Goal: Navigation & Orientation: Find specific page/section

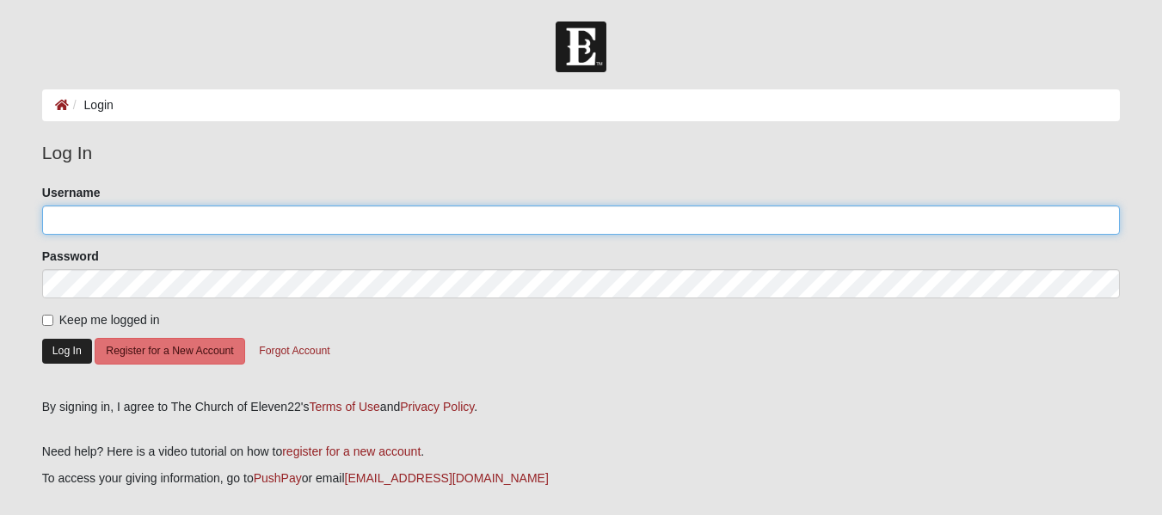
type input "[EMAIL_ADDRESS][DOMAIN_NAME]"
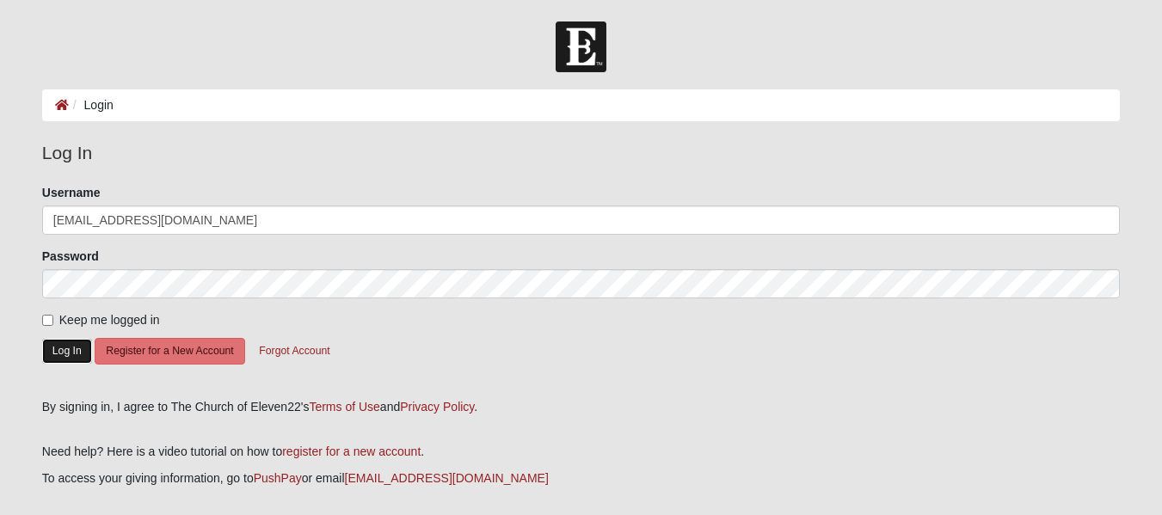
click at [72, 351] on button "Log In" at bounding box center [67, 351] width 50 height 25
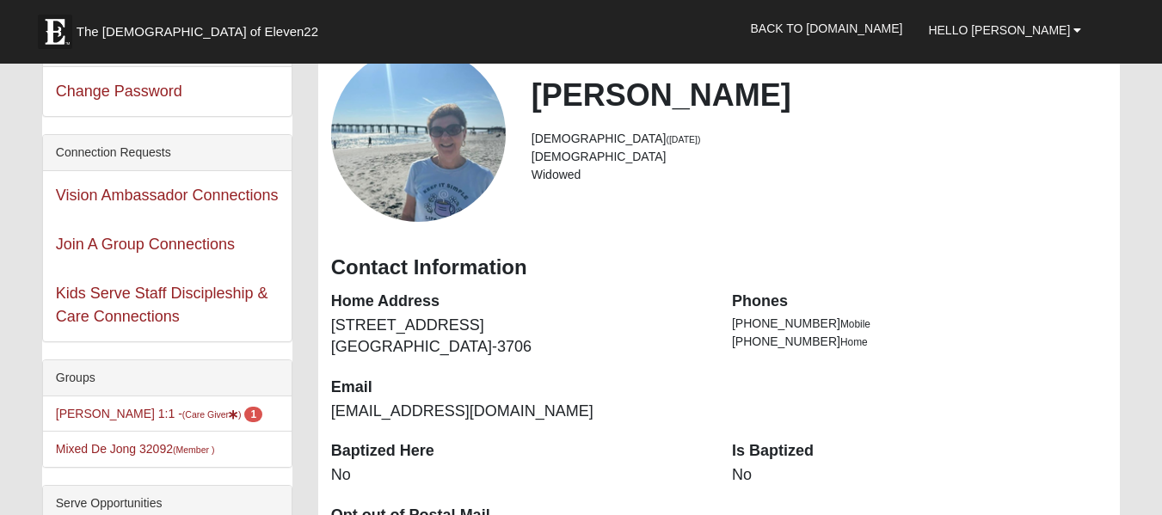
scroll to position [116, 0]
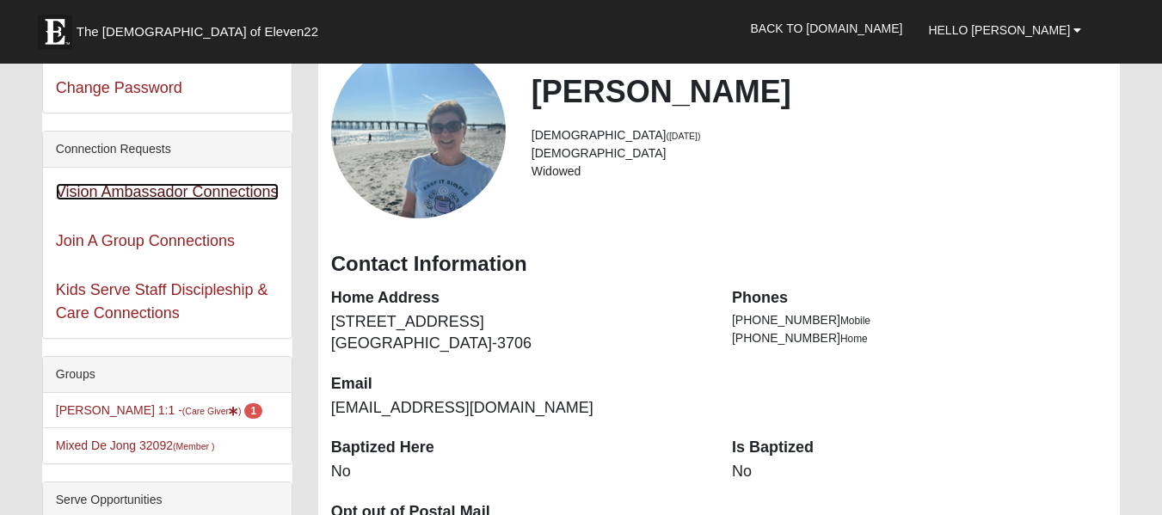
click at [144, 189] on link "Vision Ambassador Connections" at bounding box center [167, 191] width 223 height 17
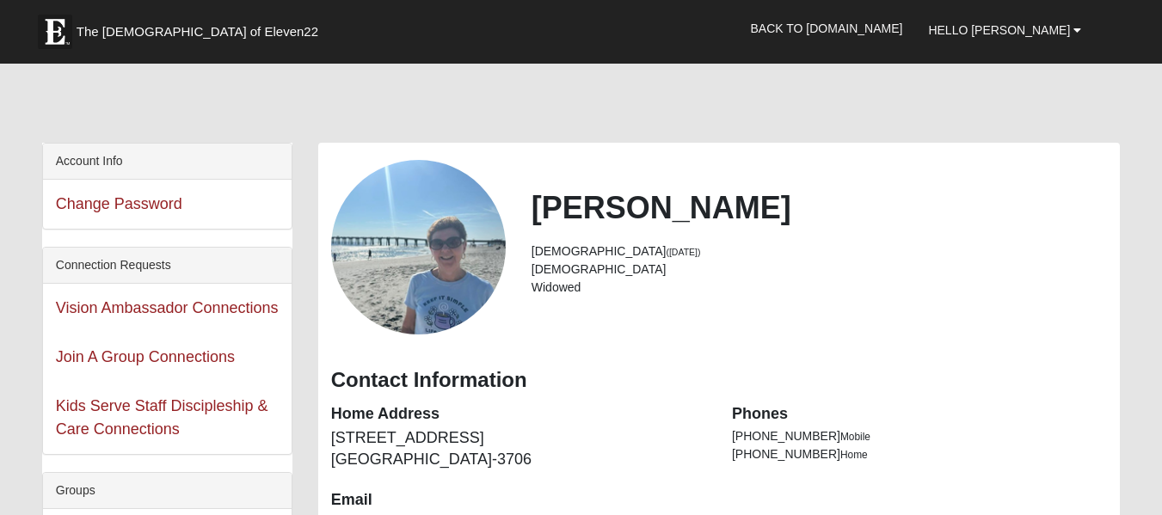
scroll to position [116, 0]
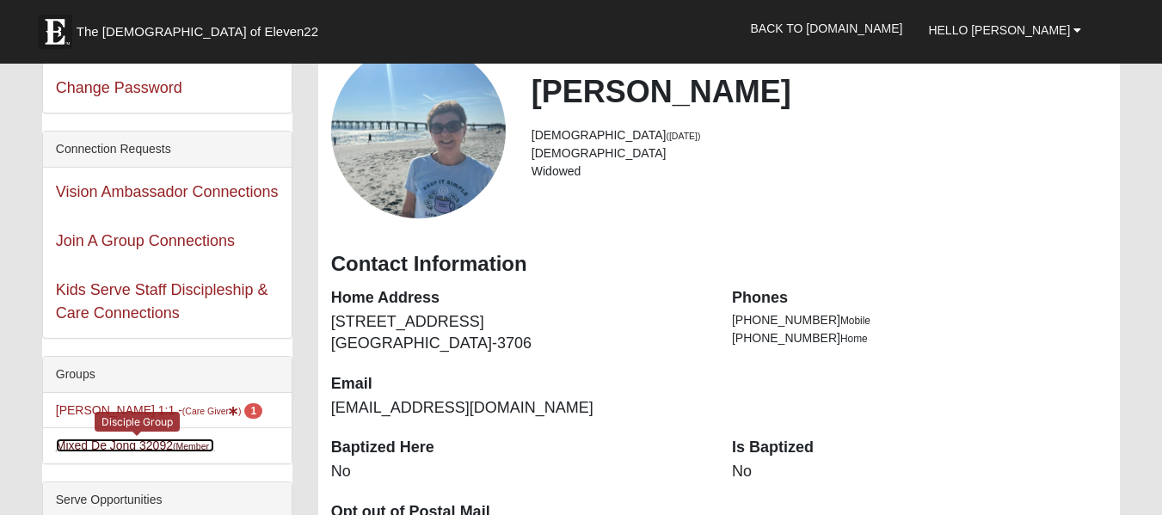
click at [151, 442] on link "Mixed De Jong 32092 (Member )" at bounding box center [135, 446] width 159 height 14
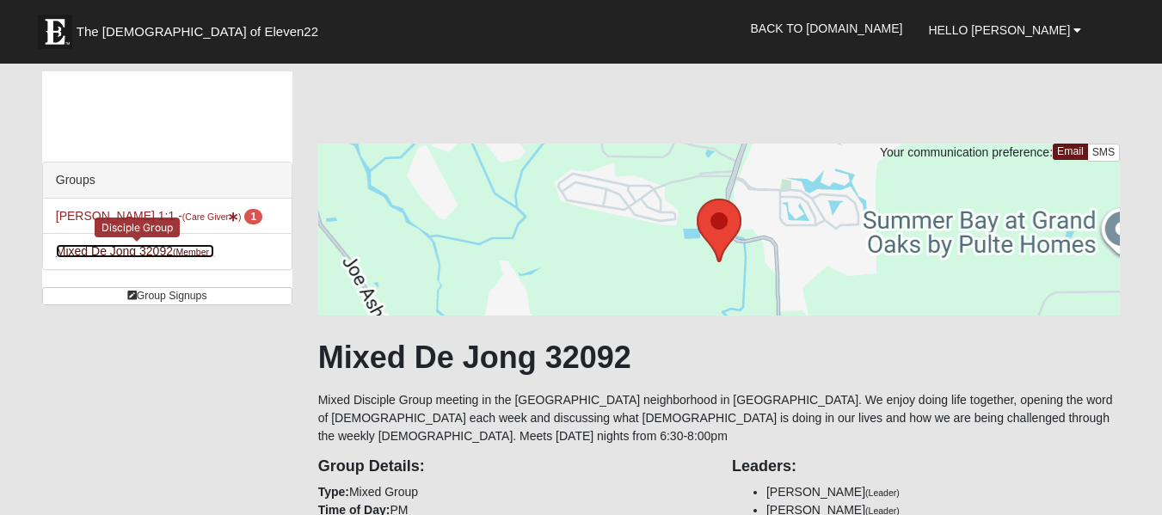
click at [132, 251] on link "Mixed De Jong 32092 (Member )" at bounding box center [135, 251] width 159 height 14
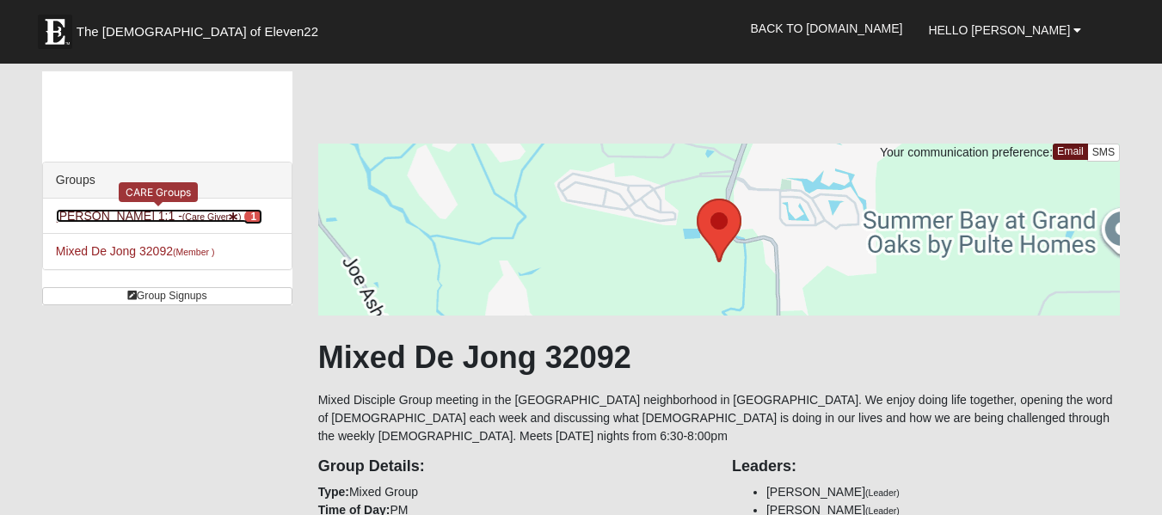
click at [94, 217] on link "[PERSON_NAME] 1:1 - (Care Giver ) 1" at bounding box center [159, 216] width 206 height 14
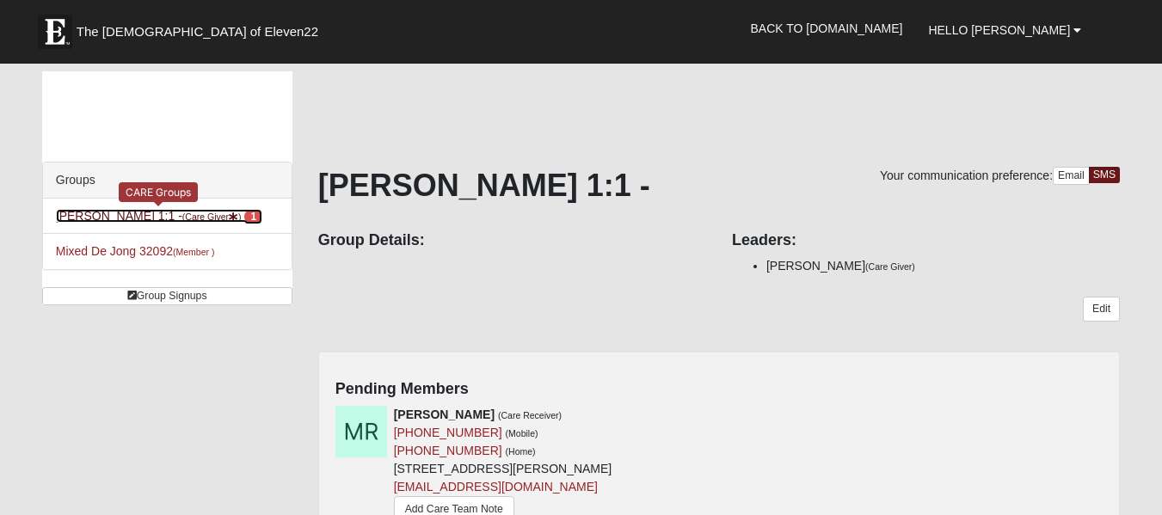
click at [253, 212] on span "1" at bounding box center [253, 216] width 18 height 15
click at [250, 217] on span "1" at bounding box center [253, 216] width 18 height 15
drag, startPoint x: 0, startPoint y: 0, endPoint x: 255, endPoint y: 216, distance: 333.8
click at [255, 216] on span "1" at bounding box center [253, 216] width 18 height 15
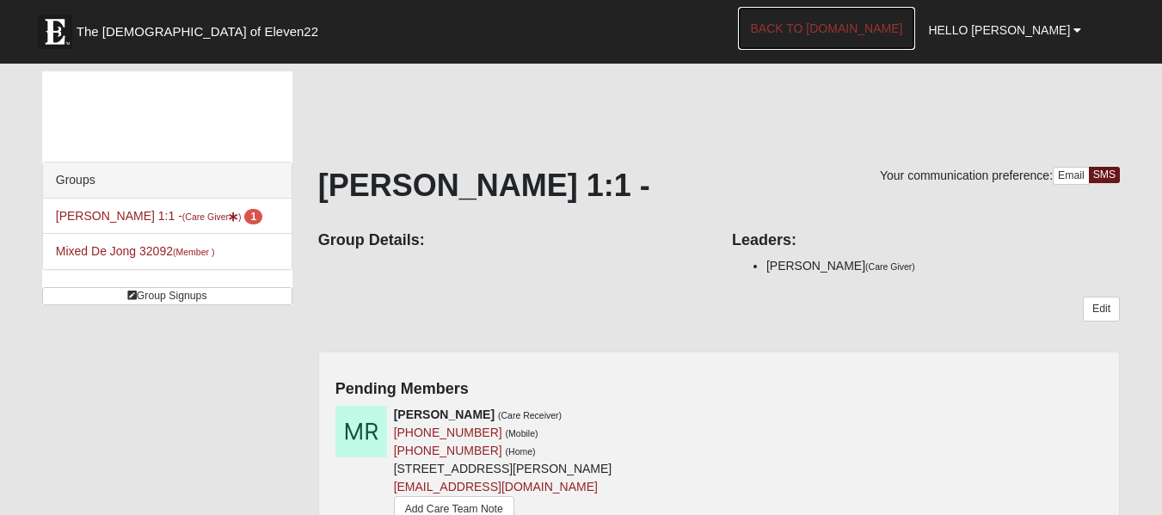
click at [877, 28] on link "Back to [DOMAIN_NAME]" at bounding box center [827, 28] width 178 height 43
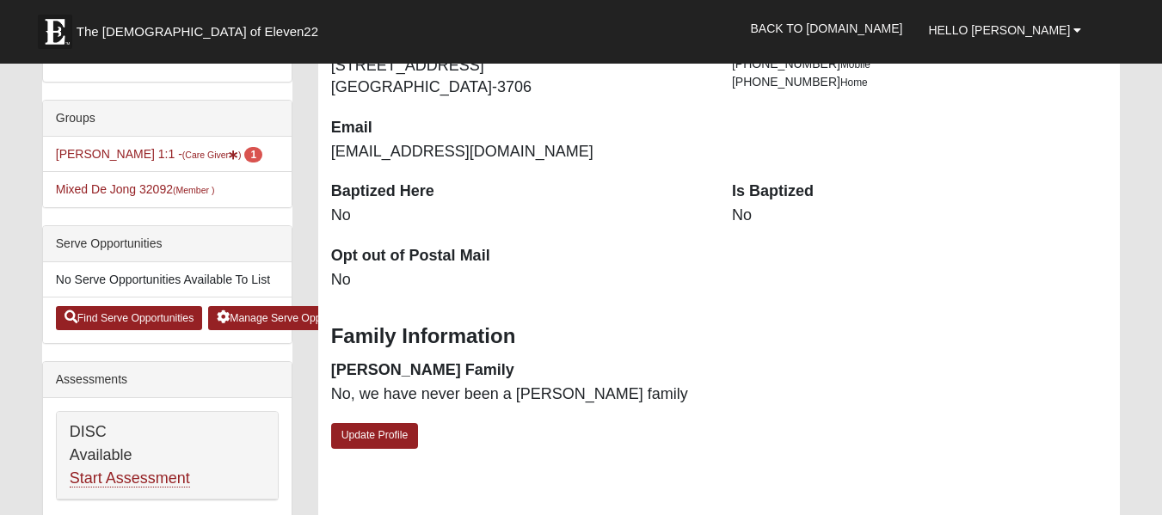
scroll to position [341, 0]
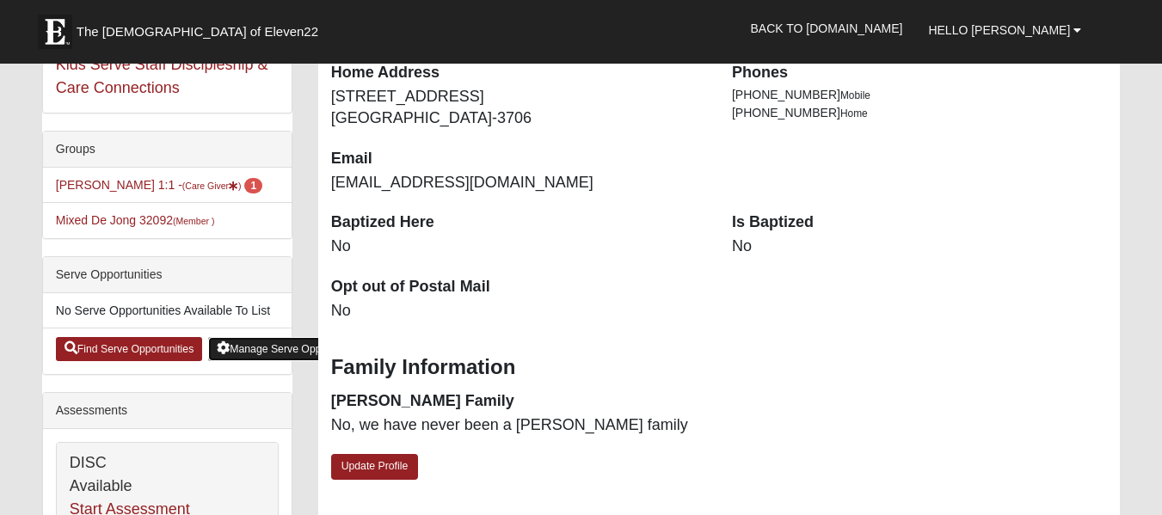
click at [267, 349] on link "Manage Serve Opportunities" at bounding box center [290, 349] width 164 height 24
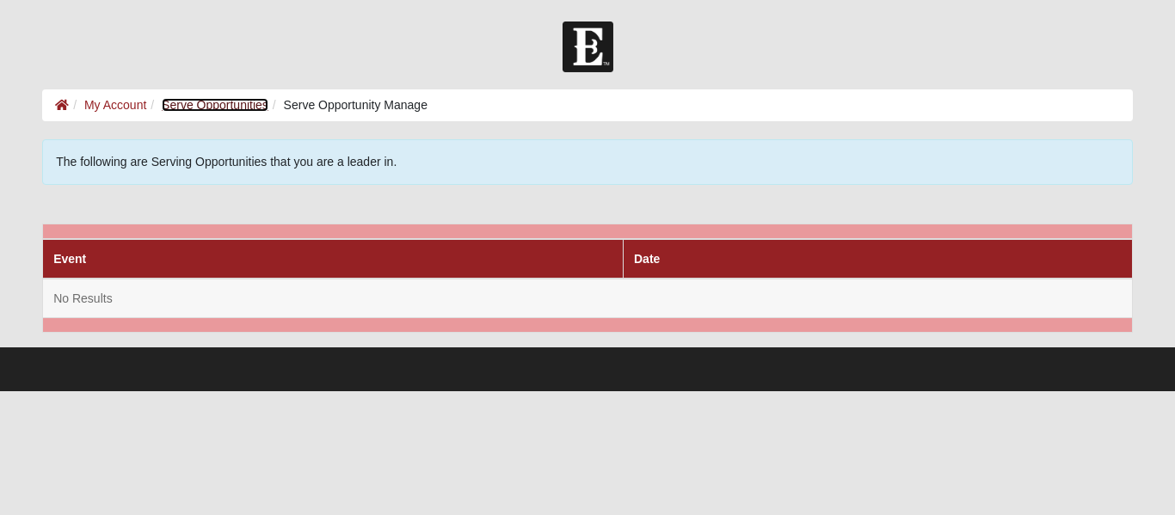
click at [219, 99] on link "Serve Opportunities" at bounding box center [215, 105] width 107 height 14
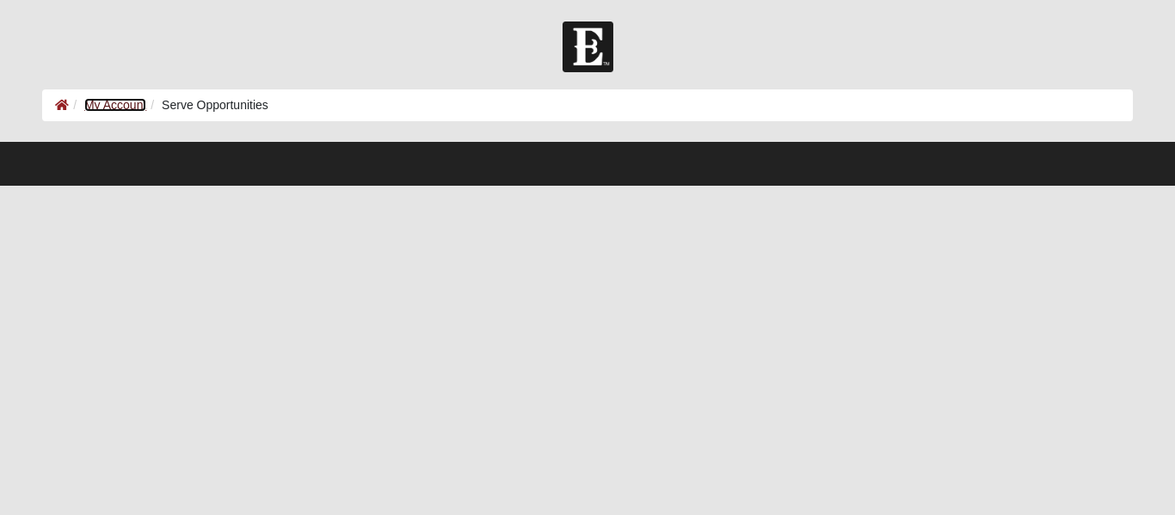
click at [109, 100] on link "My Account" at bounding box center [115, 105] width 62 height 14
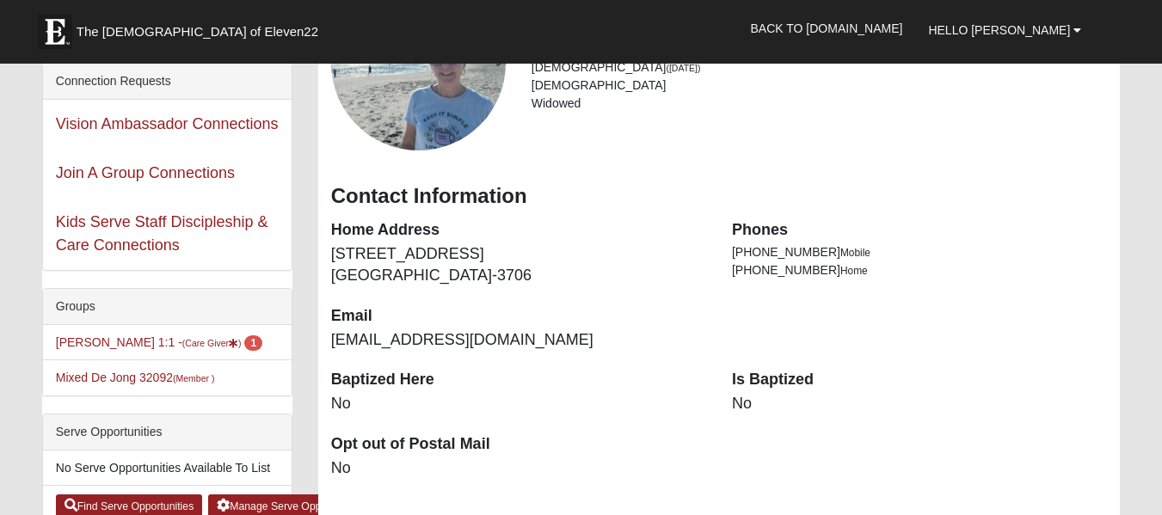
scroll to position [187, 0]
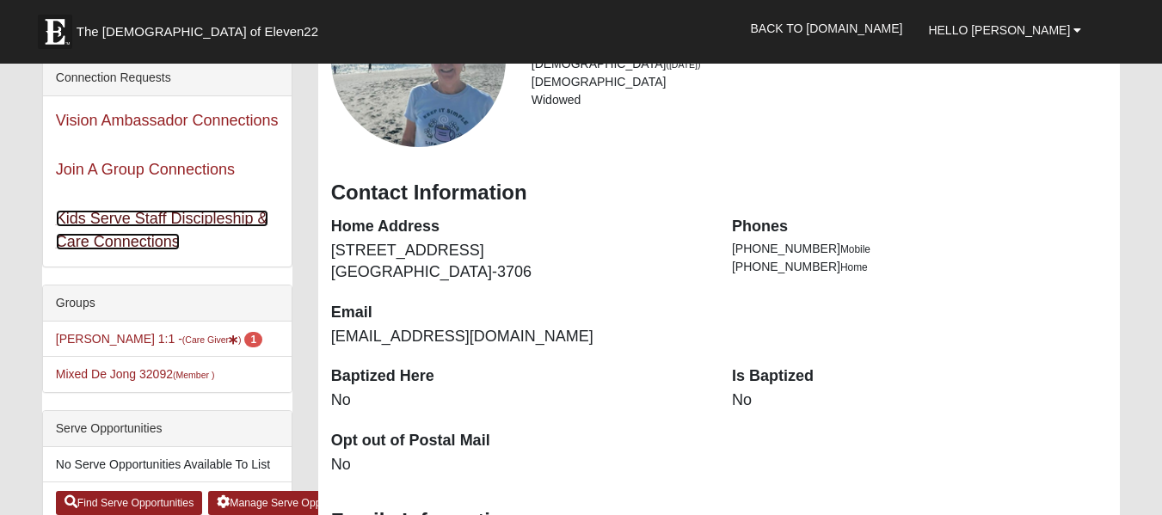
click at [132, 233] on link "Kids Serve Staff Discipleship & Care Connections" at bounding box center [162, 230] width 212 height 40
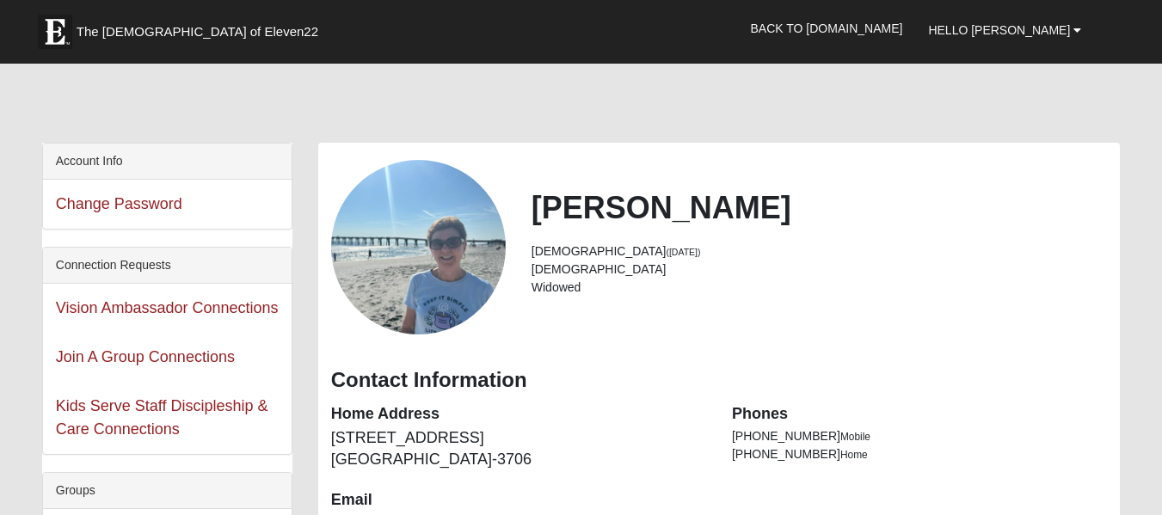
scroll to position [187, 0]
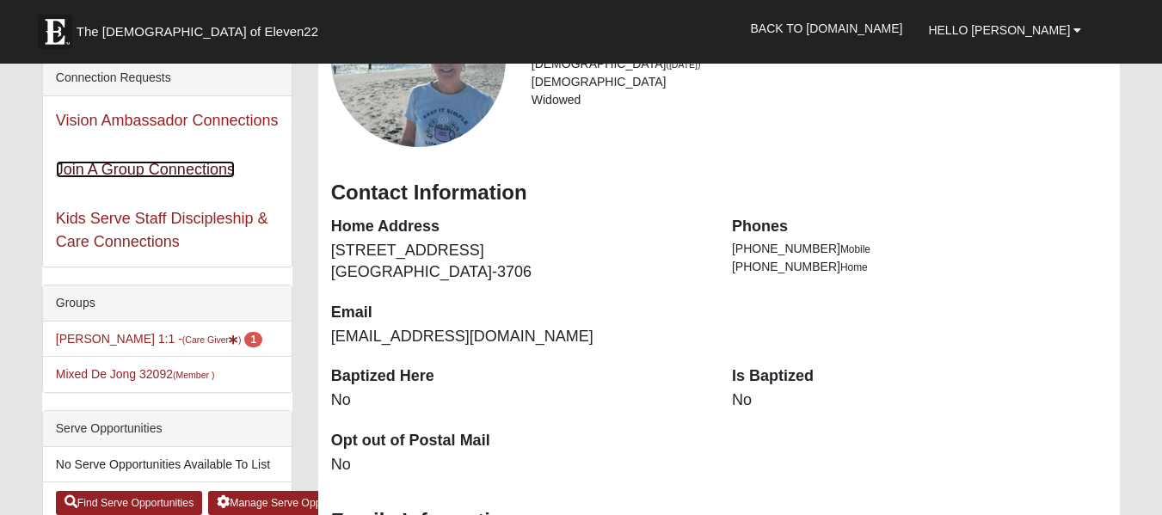
click at [192, 167] on link "Join A Group Connections" at bounding box center [145, 169] width 179 height 17
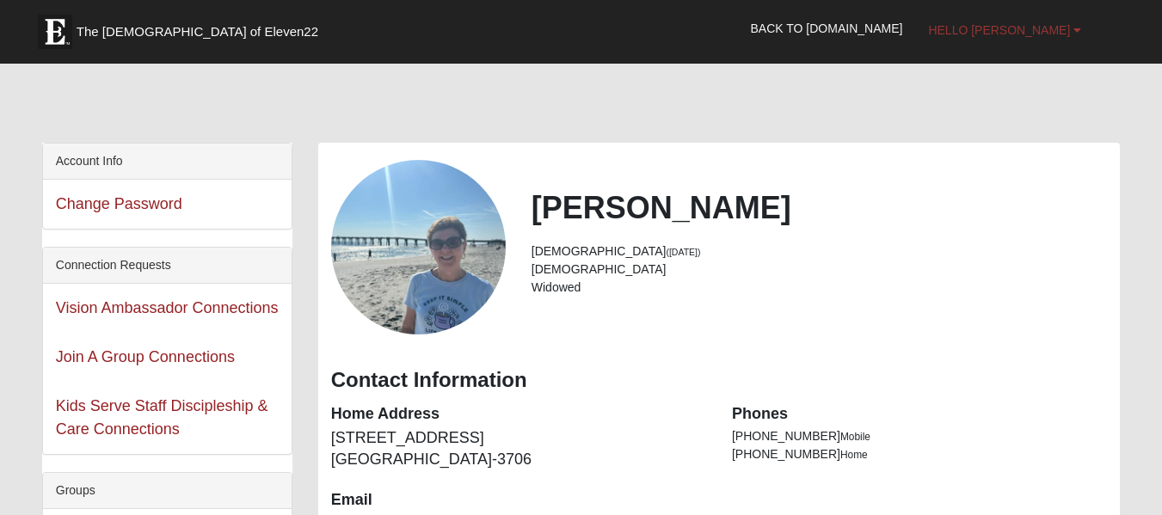
click at [1049, 29] on span "Hello [PERSON_NAME]" at bounding box center [999, 30] width 142 height 14
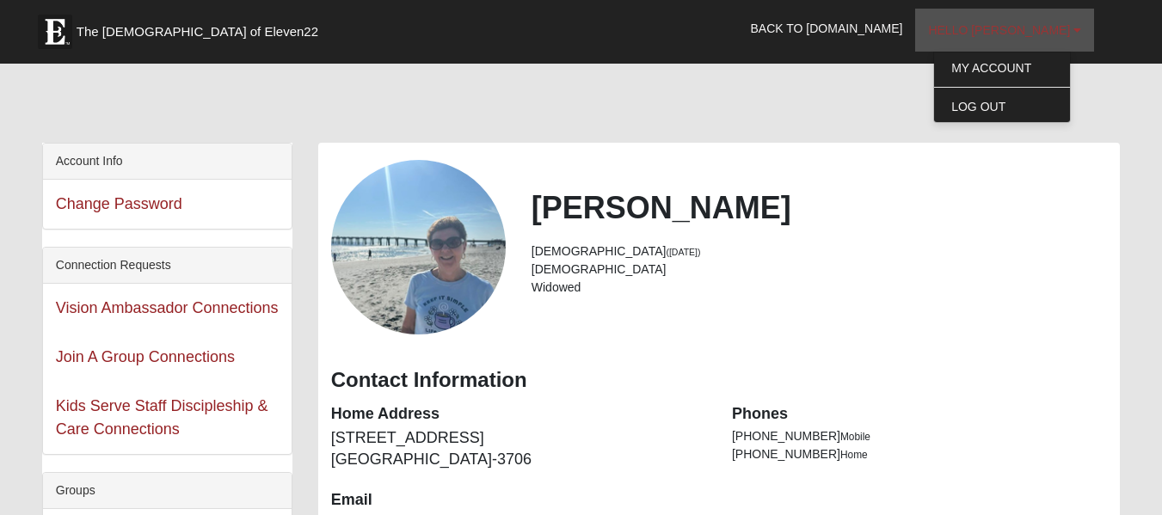
click at [1049, 29] on span "Hello [PERSON_NAME]" at bounding box center [999, 30] width 142 height 14
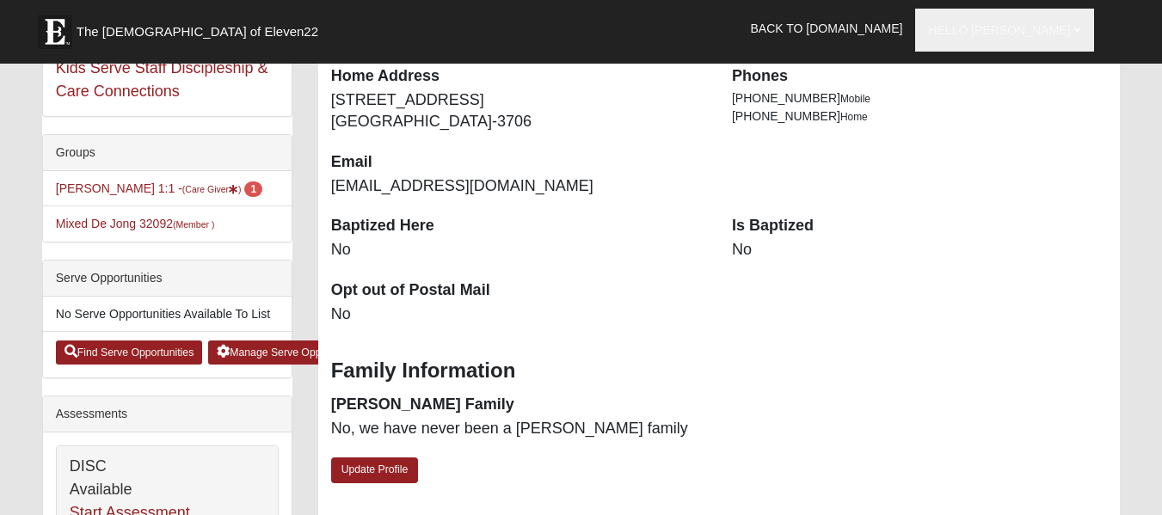
scroll to position [345, 0]
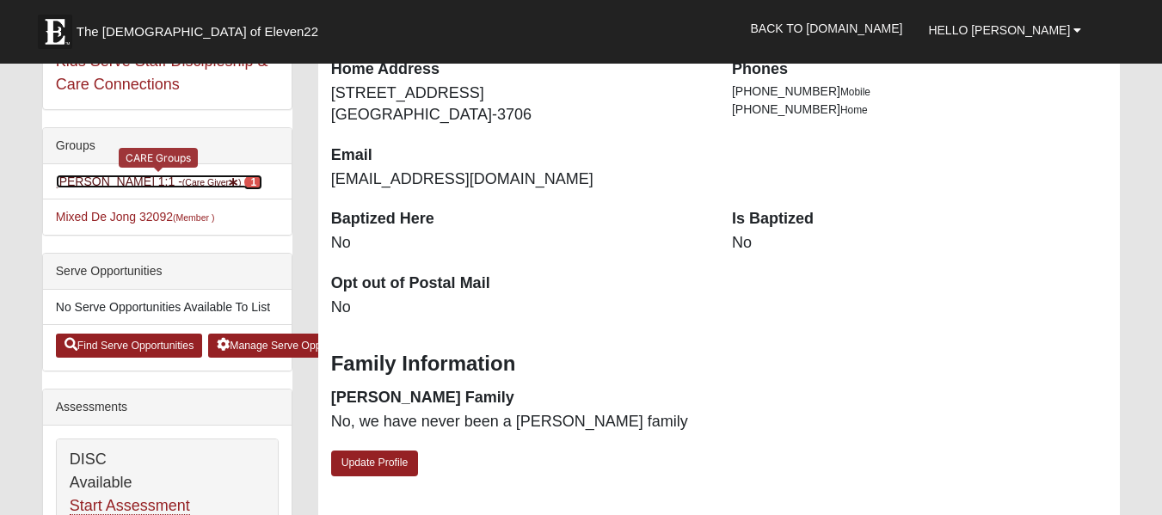
click at [97, 178] on link "Sherry Davidson 1:1 - (Care Giver ) 1" at bounding box center [159, 182] width 206 height 14
